Goal: Task Accomplishment & Management: Manage account settings

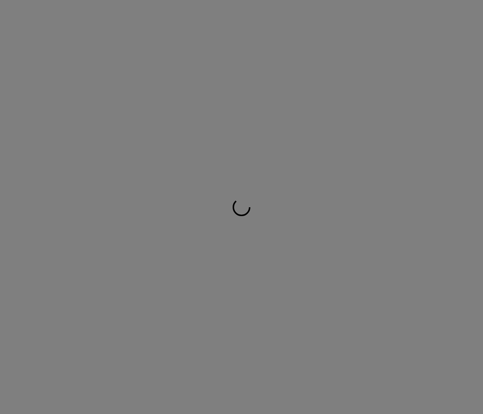
click at [213, 57] on div at bounding box center [241, 207] width 483 height 414
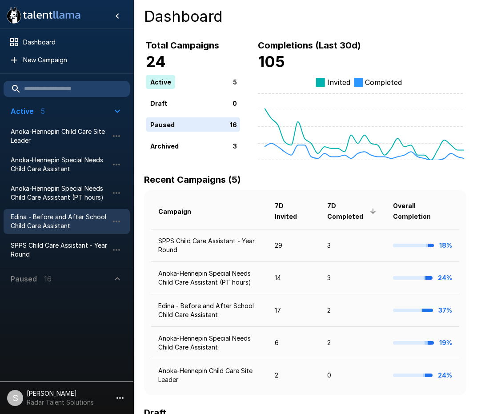
click at [41, 220] on span "Edina - Before and After School Child Care Assistant" at bounding box center [60, 221] width 98 height 18
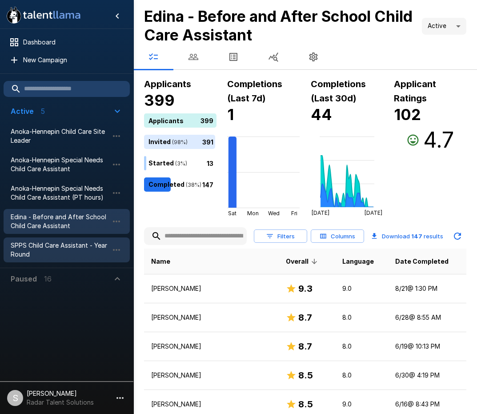
drag, startPoint x: 42, startPoint y: 245, endPoint x: 53, endPoint y: 250, distance: 12.5
click at [42, 245] on span "SPPS Child Care Assistant - Year Round" at bounding box center [60, 250] width 98 height 18
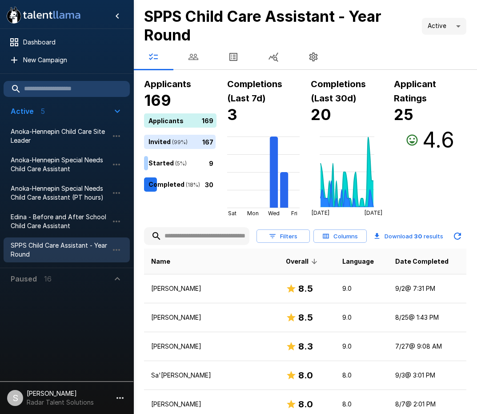
click at [179, 211] on div "Applicants 169 Applicants 169 Invited ( 99 %) 167 Started ( 5 %) 9 Completed ( …" at bounding box center [180, 146] width 72 height 139
drag, startPoint x: 180, startPoint y: 212, endPoint x: 185, endPoint y: 214, distance: 5.0
click at [180, 212] on div "Applicants 169 Applicants 169 Invited ( 99 %) 167 Started ( 5 %) 9 Completed ( …" at bounding box center [180, 146] width 72 height 139
click at [395, 264] on span "Date Completed" at bounding box center [421, 261] width 53 height 11
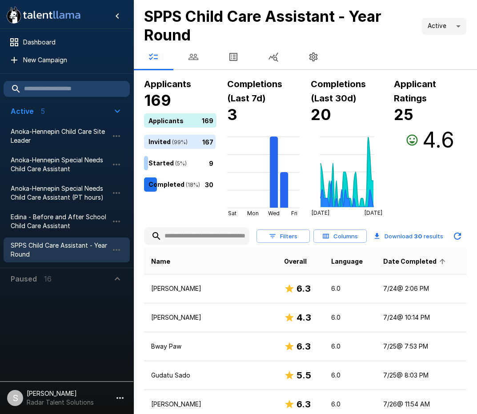
click at [388, 264] on span "Date Completed" at bounding box center [415, 261] width 65 height 11
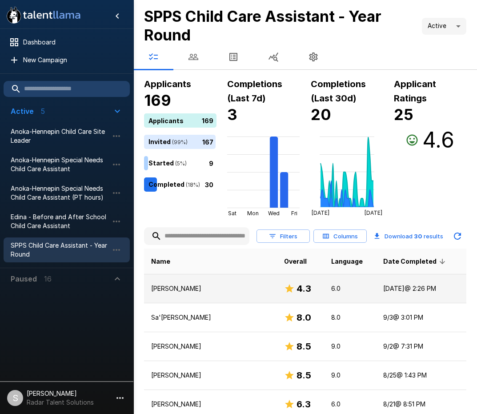
click at [178, 291] on p "[PERSON_NAME]" at bounding box center [210, 288] width 119 height 9
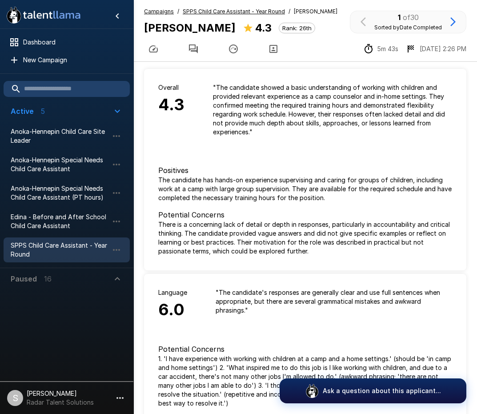
click at [194, 49] on icon "button" at bounding box center [193, 48] width 9 height 9
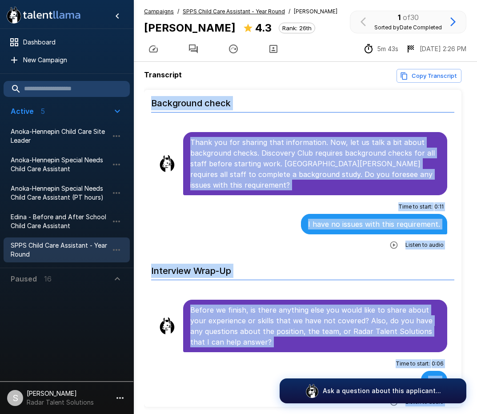
scroll to position [36, 0]
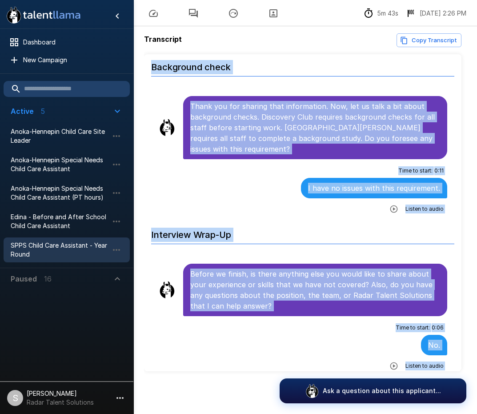
drag, startPoint x: 191, startPoint y: 144, endPoint x: 380, endPoint y: 358, distance: 285.5
click at [324, 320] on div "Time to start : 0 : 06 No. Listen to audio" at bounding box center [302, 346] width 289 height 52
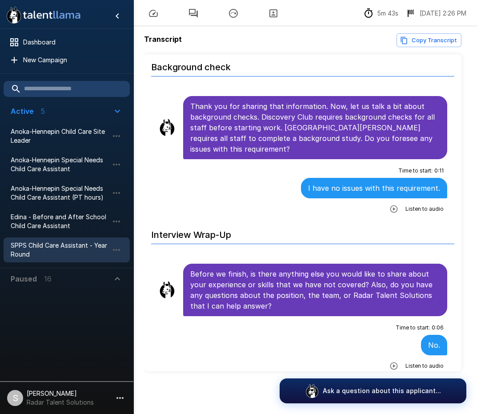
click at [186, 163] on div "Time to start : 0 : 11 I have no issues with this requirement. Listen to audio" at bounding box center [302, 189] width 289 height 52
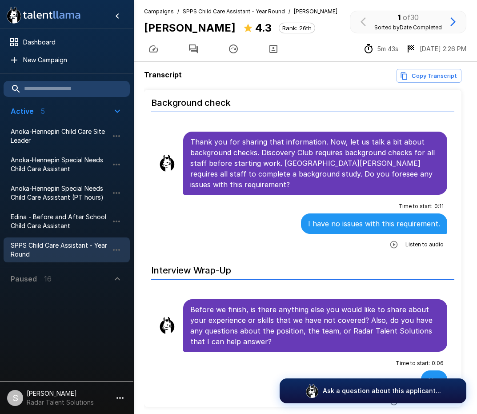
scroll to position [1869, 0]
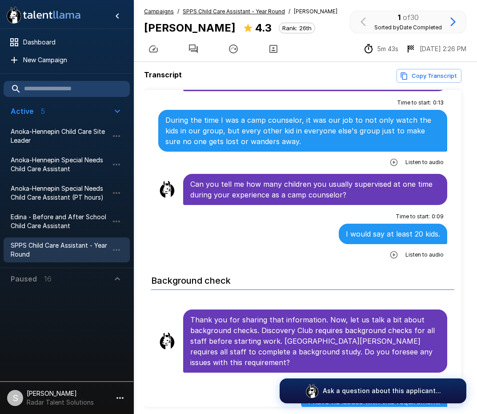
click at [199, 12] on u "SPPS Child Care Assistant - Year Round" at bounding box center [234, 11] width 102 height 7
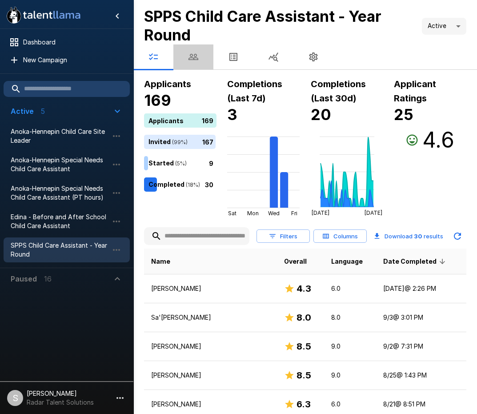
click at [198, 58] on icon "button" at bounding box center [193, 57] width 10 height 6
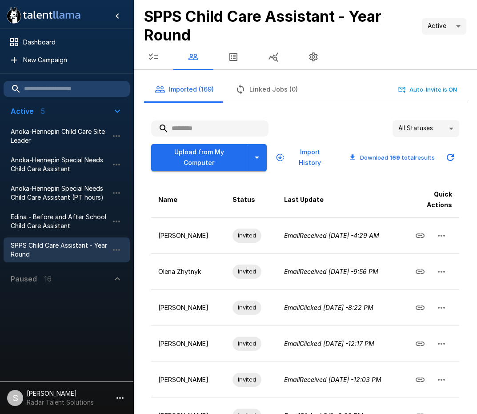
click at [197, 137] on div "Upload from My Computer Import History Download 169 total results" at bounding box center [305, 154] width 308 height 34
click at [186, 127] on input "text" at bounding box center [209, 128] width 117 height 16
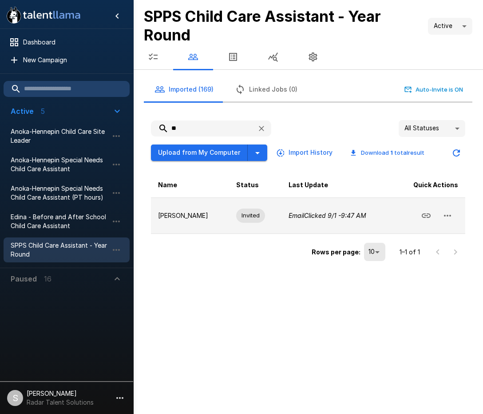
type input "**"
click at [447, 218] on icon "button" at bounding box center [447, 215] width 11 height 11
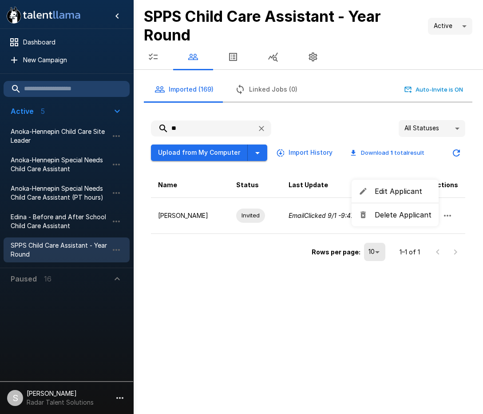
click at [399, 215] on span "Delete Applicant" at bounding box center [403, 214] width 57 height 11
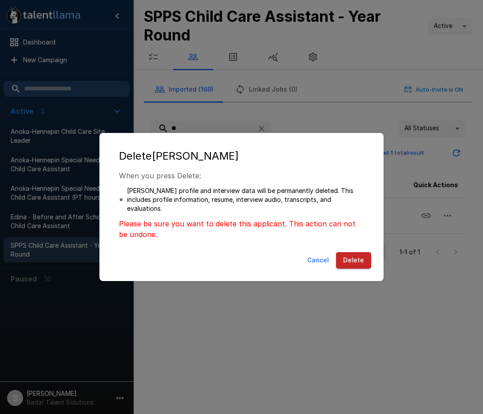
click at [362, 257] on button "Delete" at bounding box center [353, 260] width 35 height 16
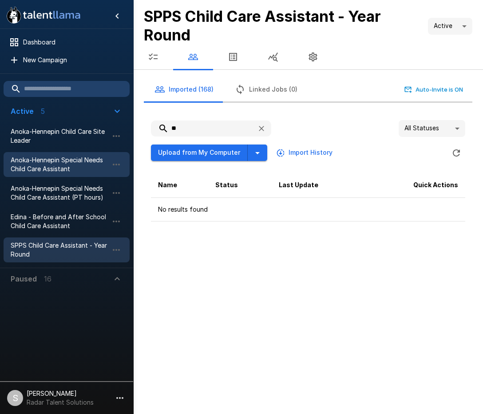
click at [43, 171] on span "Anoka-Hennepin Special Needs Child Care Assistant" at bounding box center [60, 164] width 98 height 18
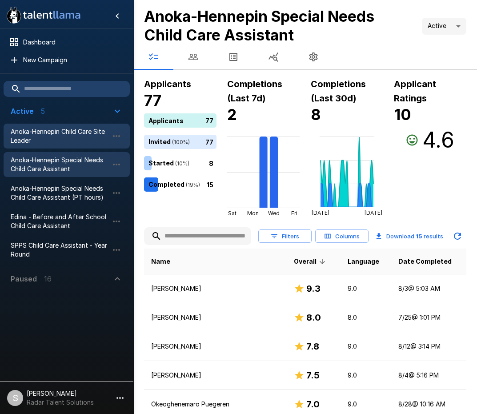
click at [45, 142] on span "Anoka-Hennepin Child Care Site Leader" at bounding box center [60, 136] width 98 height 18
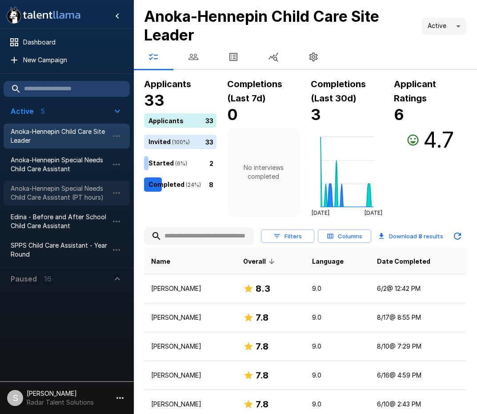
click at [44, 201] on span "Anoka-Hennepin Special Needs Child Care Assistant (PT hours)" at bounding box center [60, 193] width 98 height 18
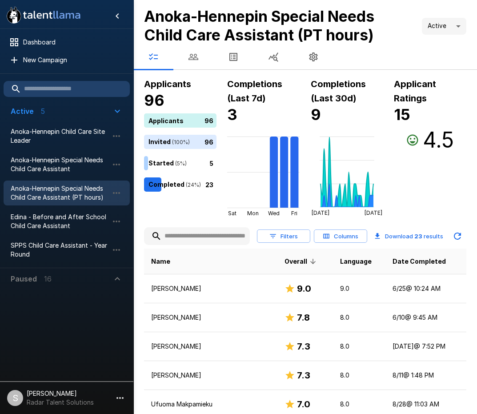
click at [189, 258] on th "Name" at bounding box center [210, 261] width 133 height 26
click at [392, 259] on span "Date Completed" at bounding box center [418, 261] width 53 height 11
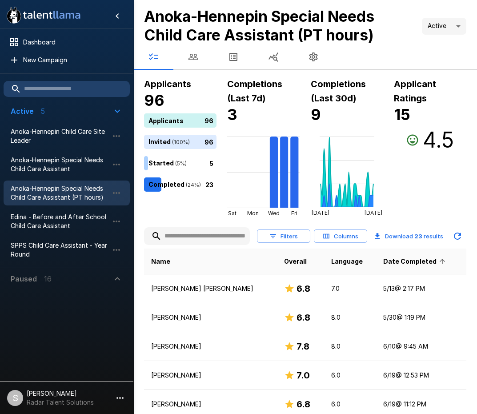
click at [383, 259] on span "Date Completed" at bounding box center [415, 261] width 65 height 11
